Goal: Obtain resource: Obtain resource

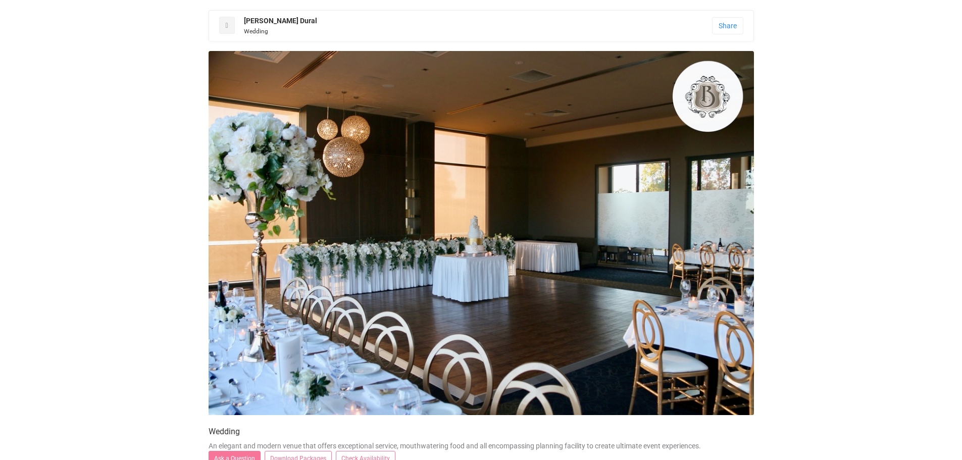
scroll to position [202, 0]
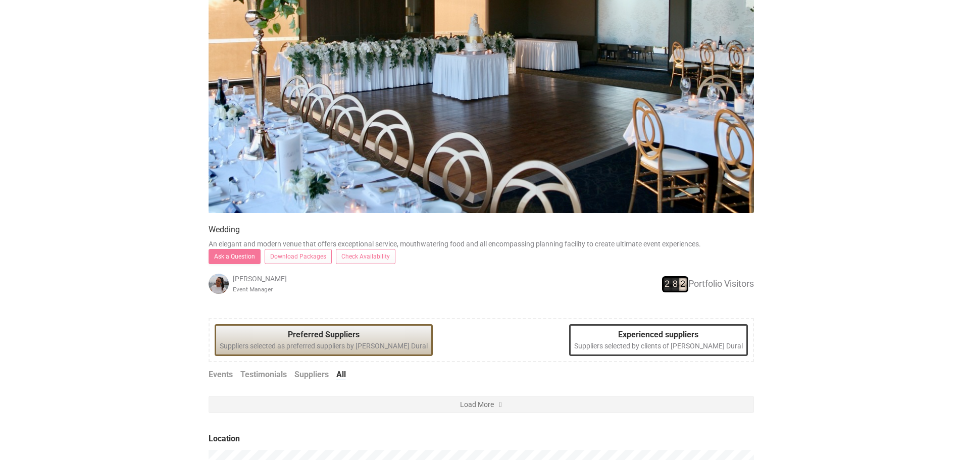
drag, startPoint x: 0, startPoint y: 0, endPoint x: 313, endPoint y: 257, distance: 404.4
click at [313, 257] on link "Download Packages" at bounding box center [298, 256] width 67 height 15
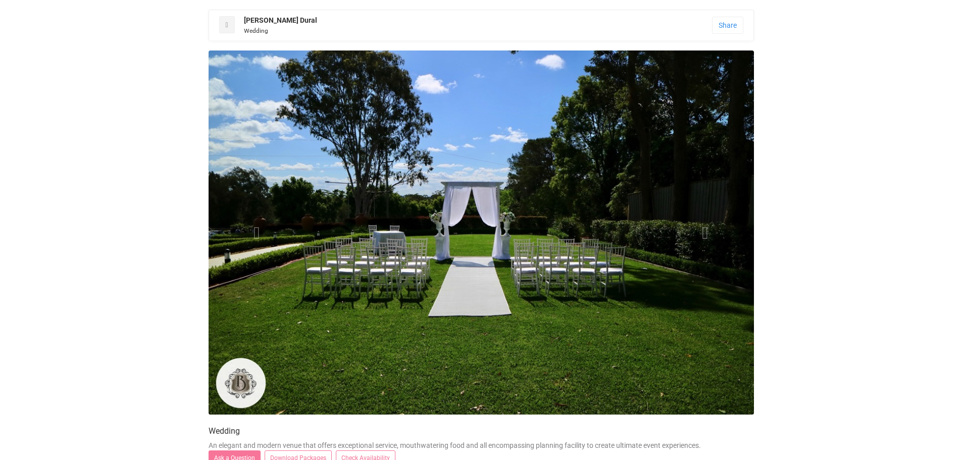
scroll to position [0, 0]
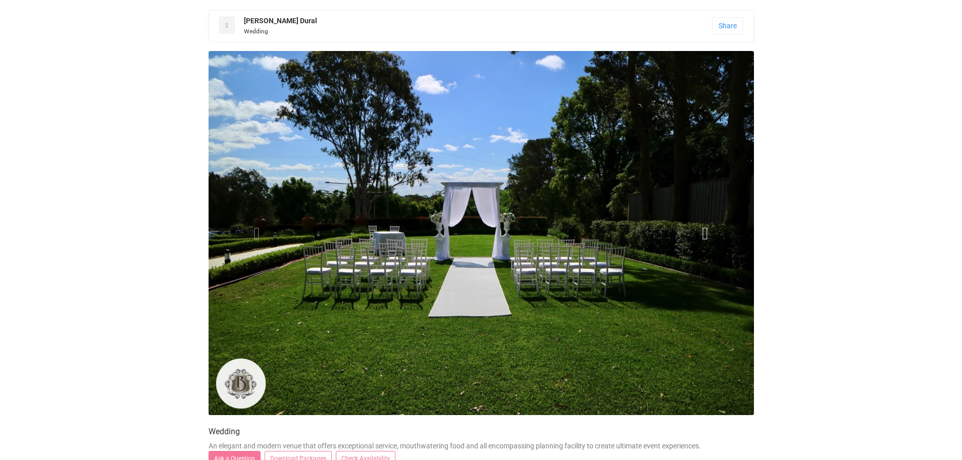
click at [700, 228] on span at bounding box center [705, 232] width 15 height 15
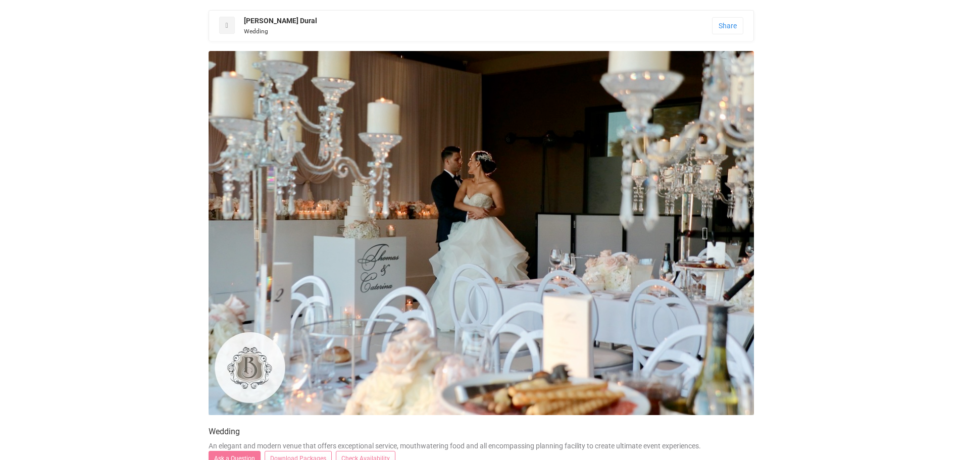
click at [700, 228] on span at bounding box center [705, 232] width 15 height 15
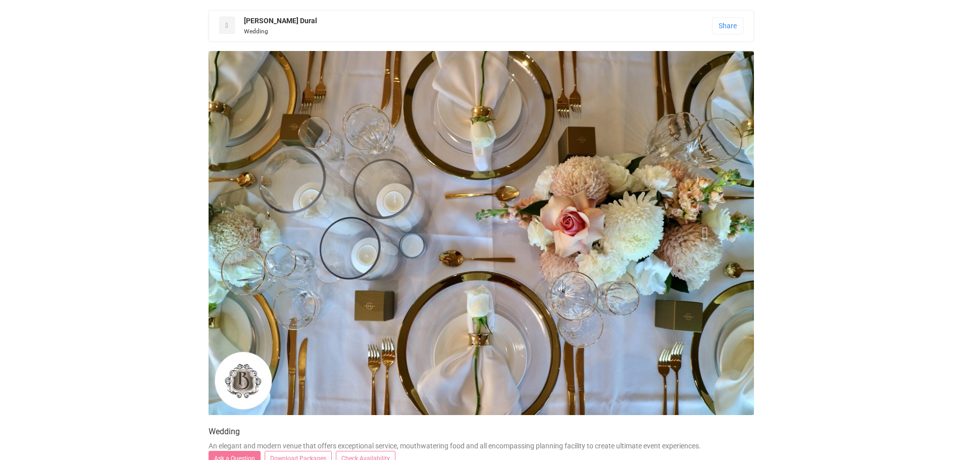
click at [700, 228] on span at bounding box center [705, 232] width 15 height 15
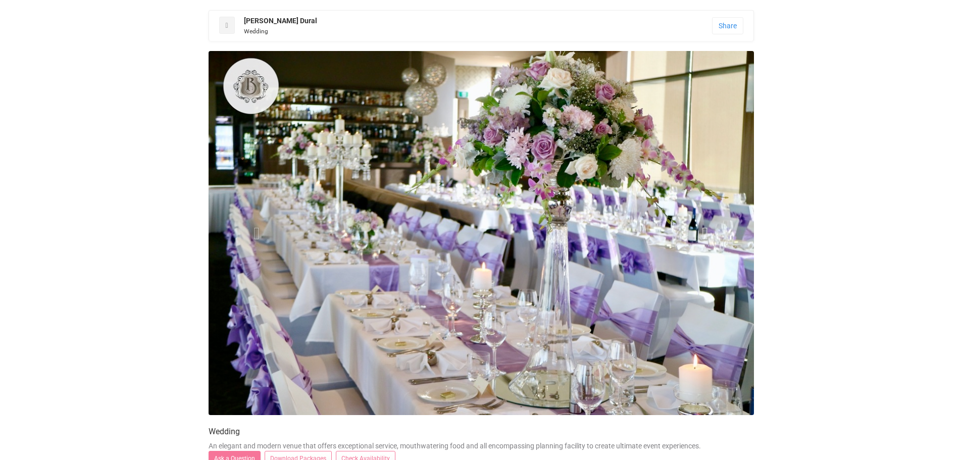
click at [700, 228] on span at bounding box center [705, 232] width 15 height 15
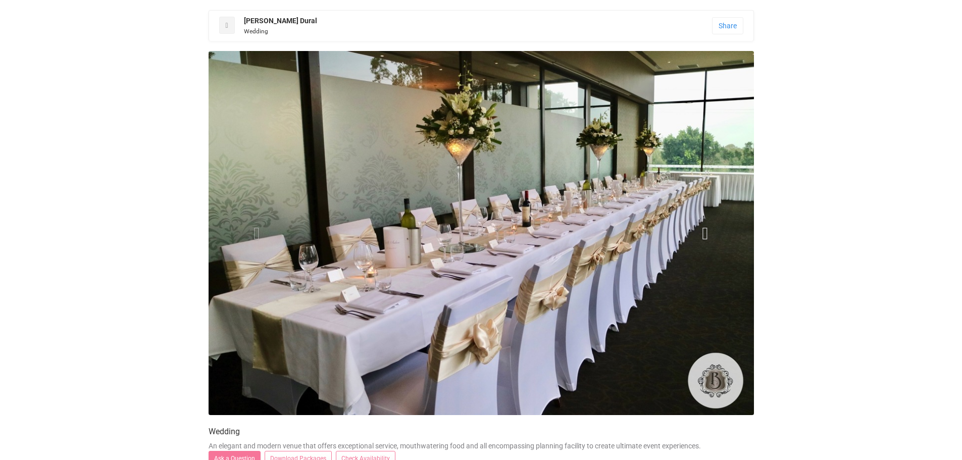
click at [700, 228] on span at bounding box center [705, 232] width 15 height 15
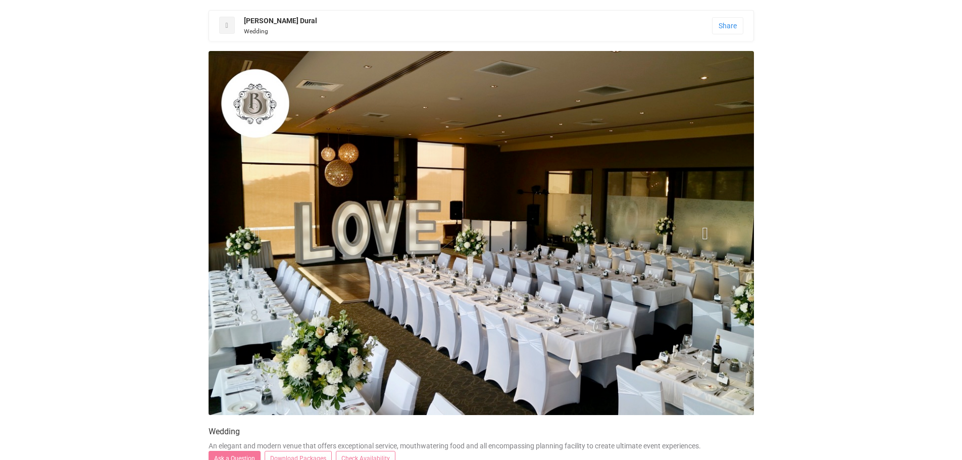
click at [700, 228] on span at bounding box center [705, 232] width 15 height 15
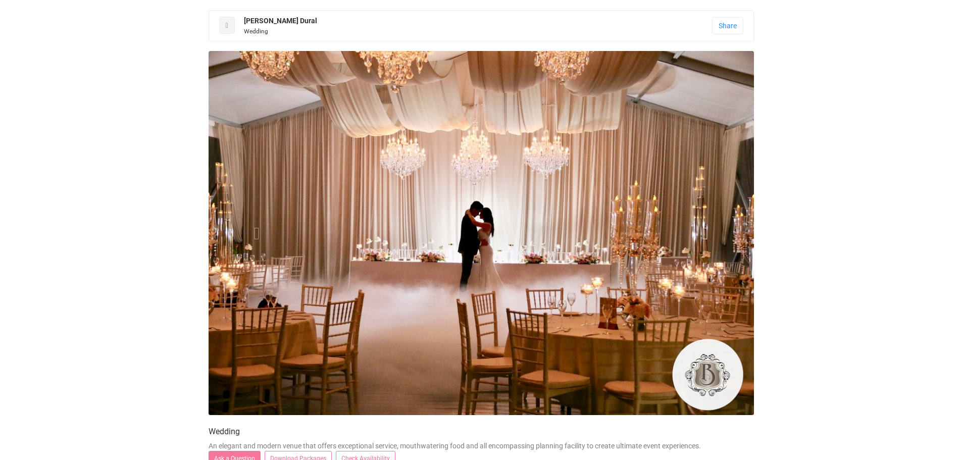
click at [700, 228] on span at bounding box center [705, 232] width 15 height 15
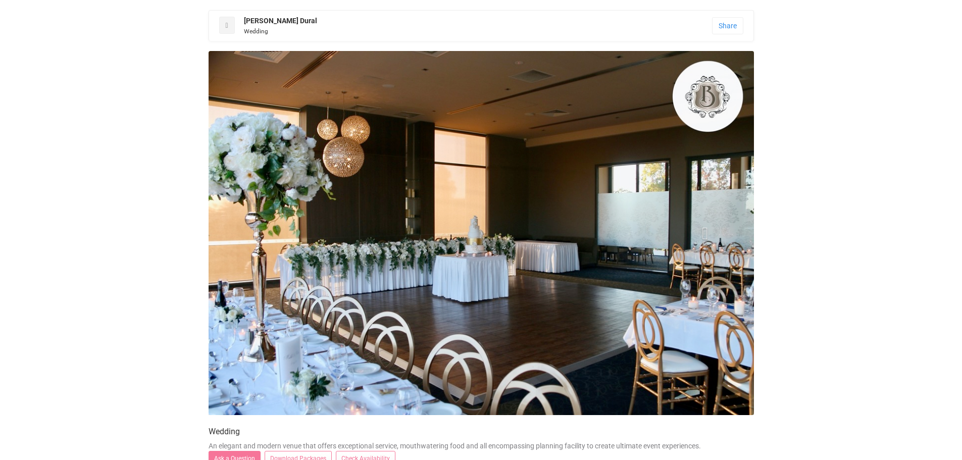
click at [700, 228] on span at bounding box center [705, 232] width 15 height 15
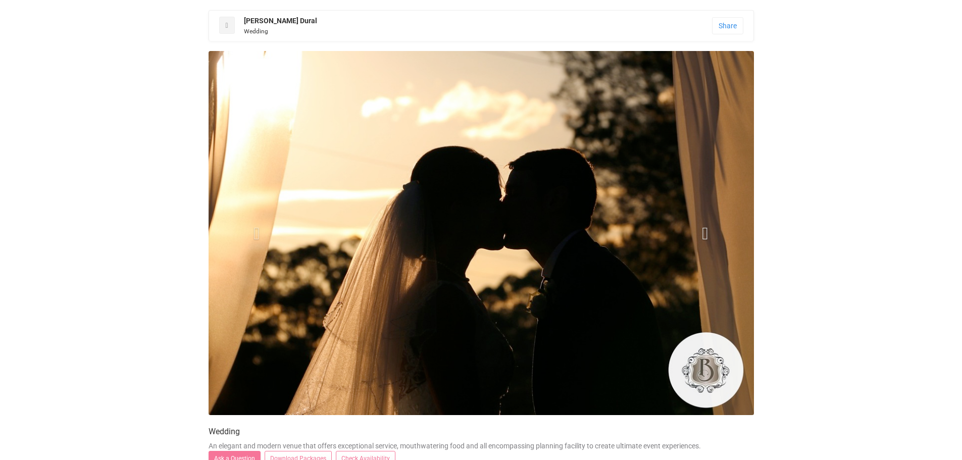
click at [700, 228] on span at bounding box center [705, 232] width 15 height 15
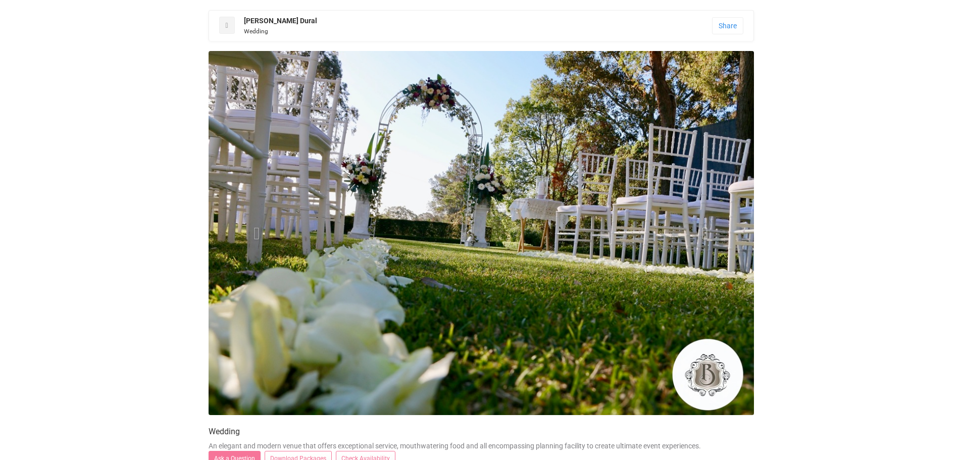
click at [700, 228] on span at bounding box center [705, 232] width 15 height 15
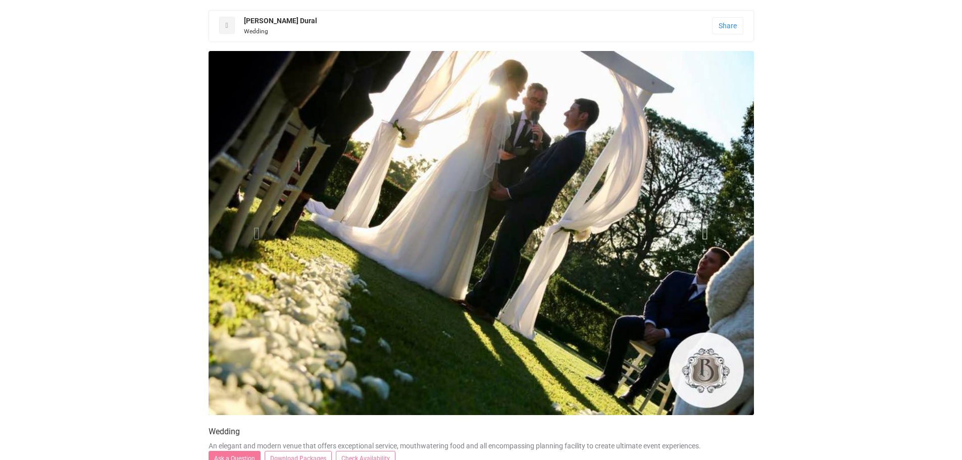
click at [700, 228] on span at bounding box center [705, 232] width 15 height 15
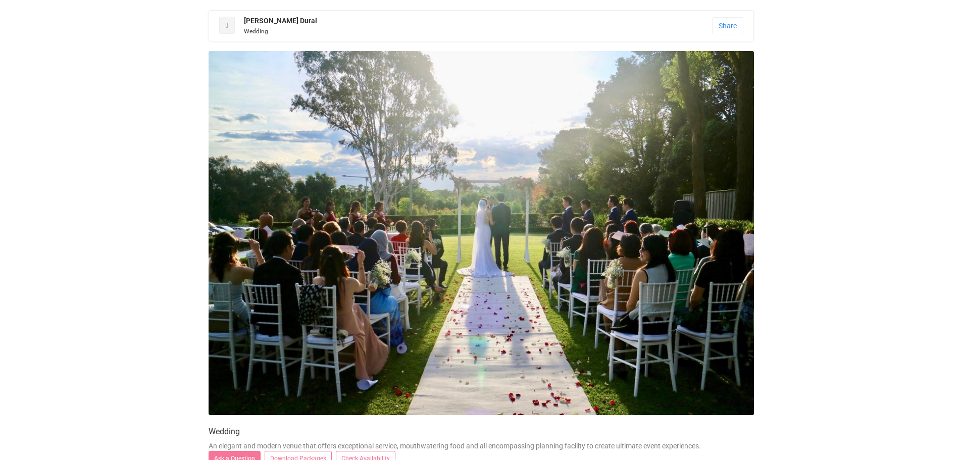
click at [700, 228] on span at bounding box center [705, 232] width 15 height 15
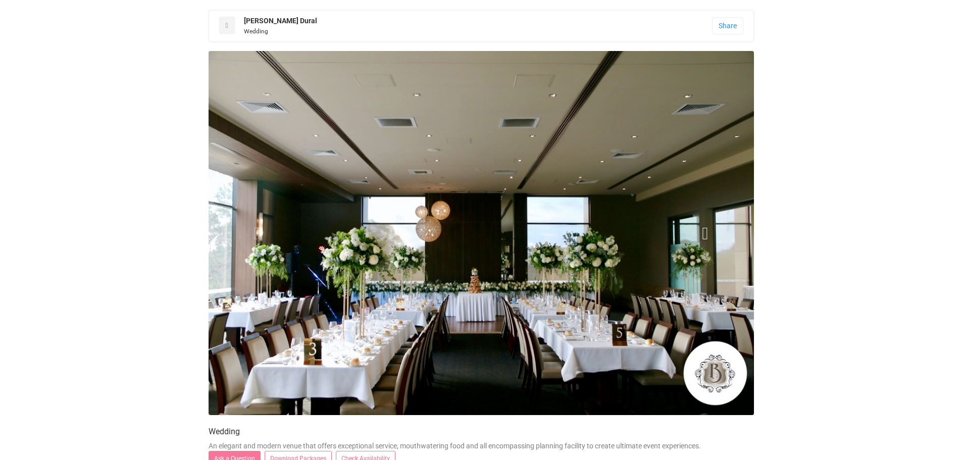
click at [700, 228] on span at bounding box center [705, 232] width 15 height 15
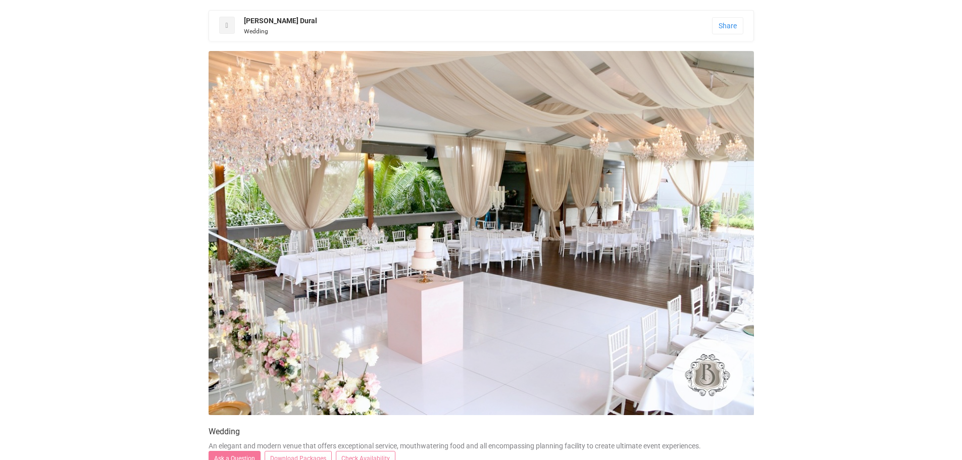
click at [700, 228] on span at bounding box center [705, 232] width 15 height 15
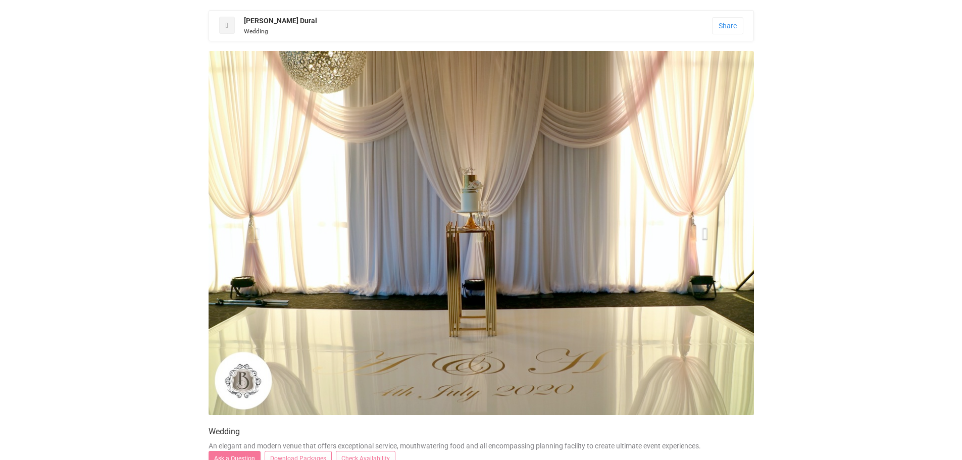
click at [700, 226] on span at bounding box center [705, 232] width 15 height 15
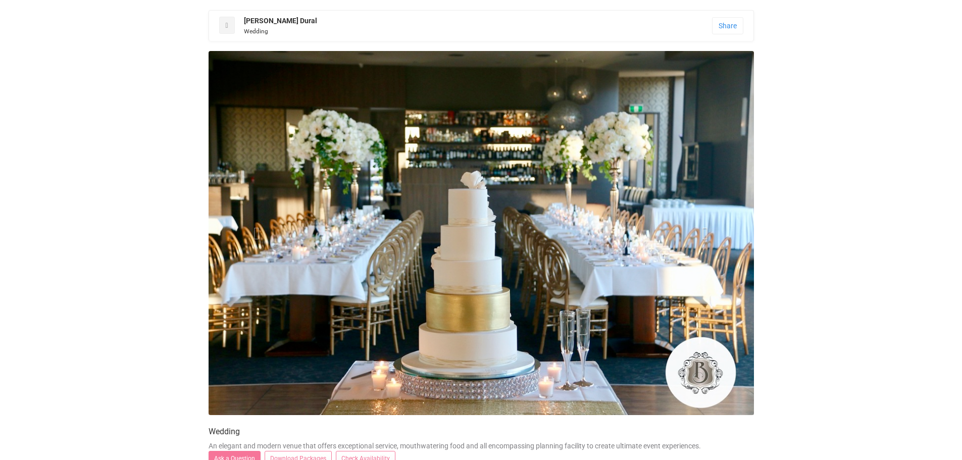
click at [700, 226] on span at bounding box center [705, 232] width 15 height 15
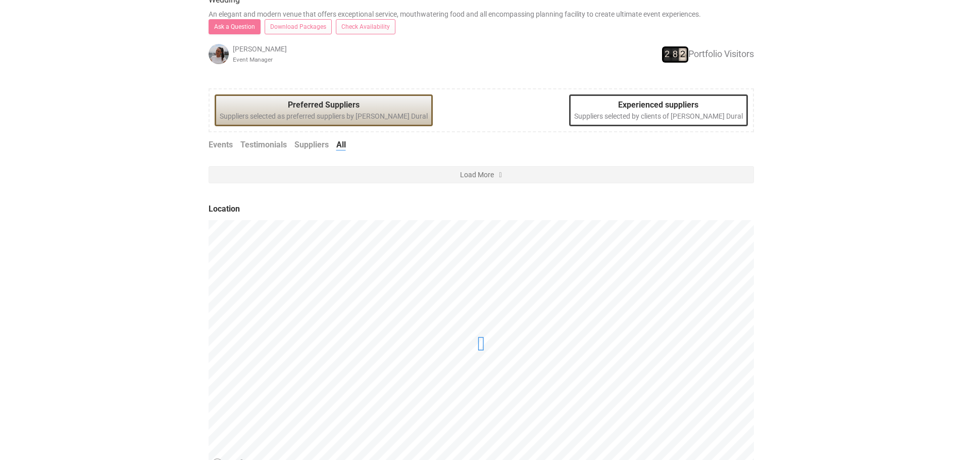
scroll to position [414, 0]
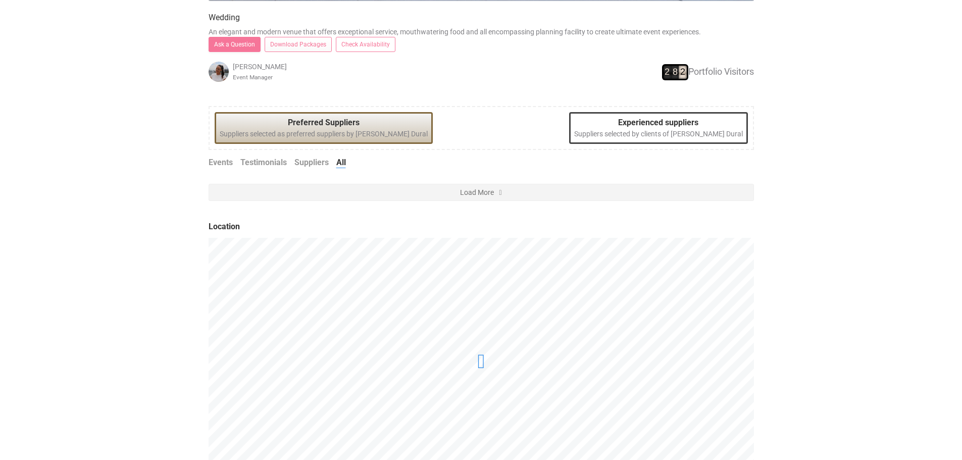
click at [370, 40] on link "Check Availability" at bounding box center [366, 44] width 60 height 15
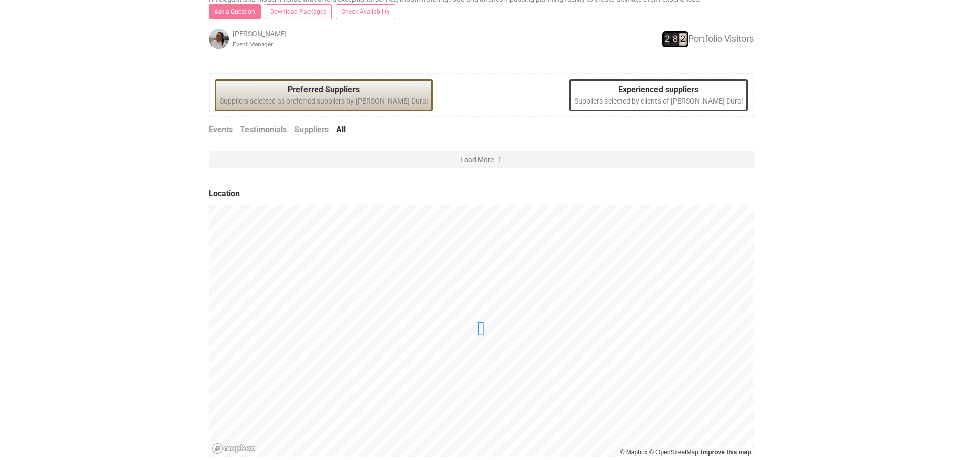
scroll to position [465, 0]
